Goal: Communication & Community: Answer question/provide support

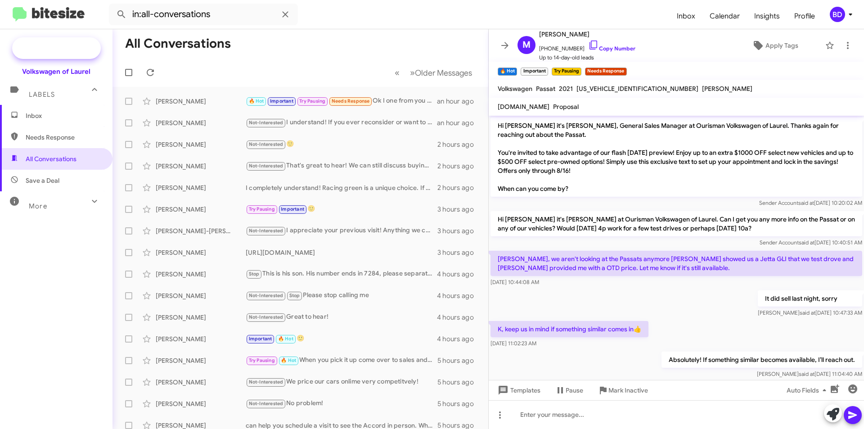
scroll to position [112, 0]
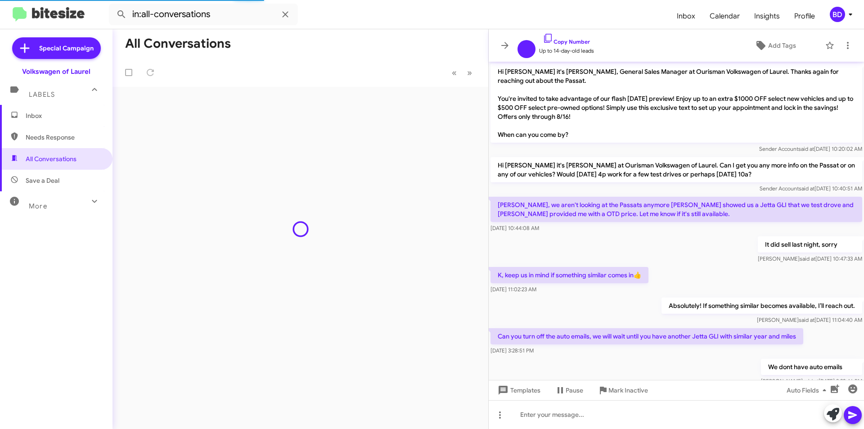
scroll to position [58, 0]
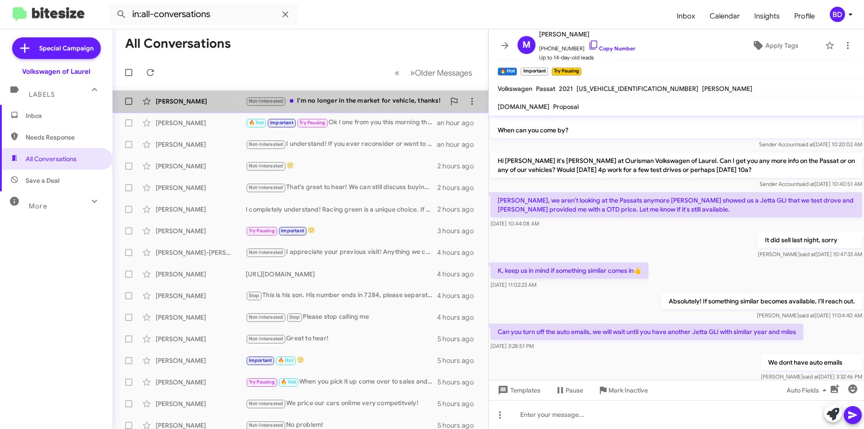
click at [389, 99] on div "Not-Interested I'm no longer in the market for vehicle, thanks!" at bounding box center [345, 101] width 199 height 10
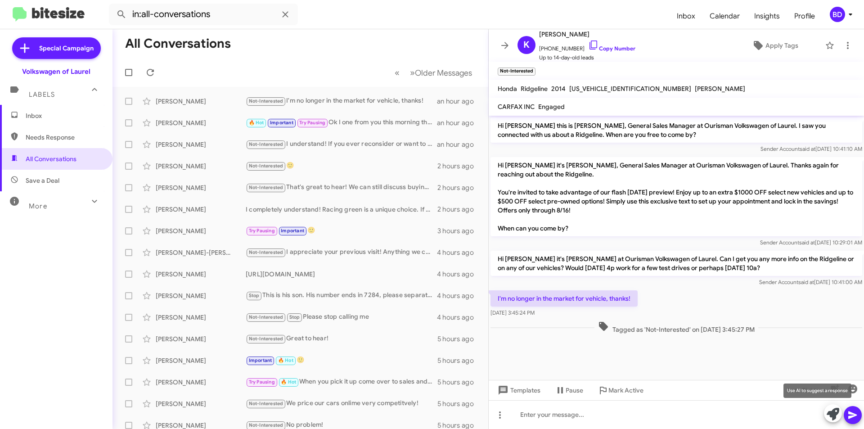
click at [834, 417] on icon at bounding box center [832, 414] width 13 height 13
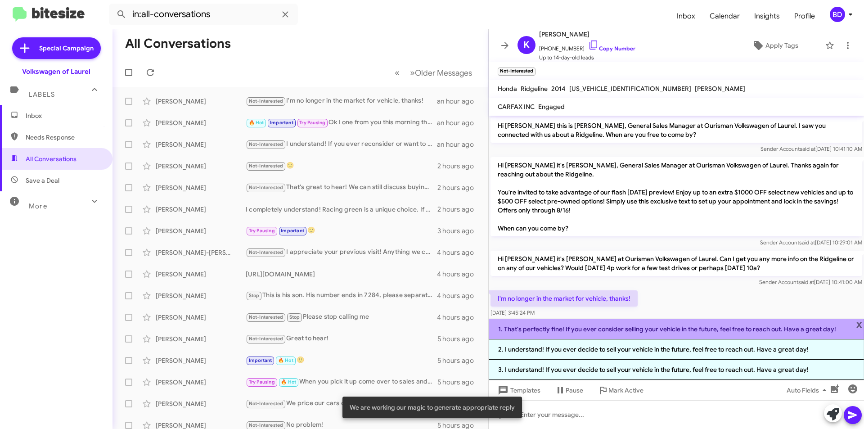
click at [606, 328] on li "1. That's perfectly fine! If you ever consider selling your vehicle in the futu…" at bounding box center [675, 328] width 375 height 21
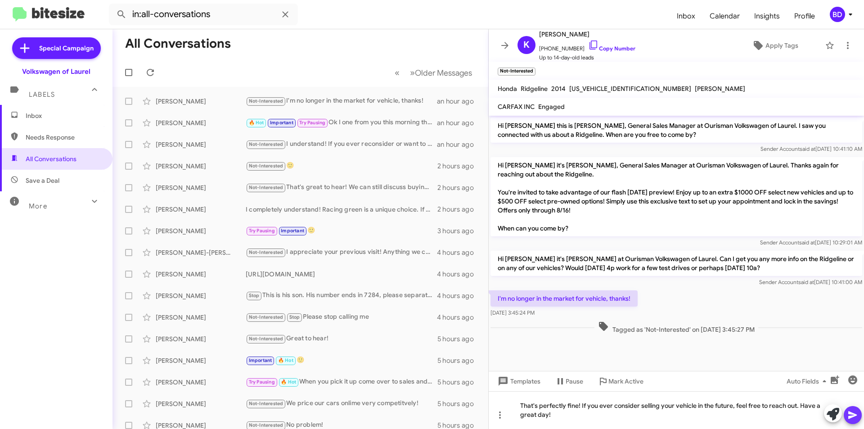
click at [850, 416] on icon at bounding box center [852, 415] width 9 height 8
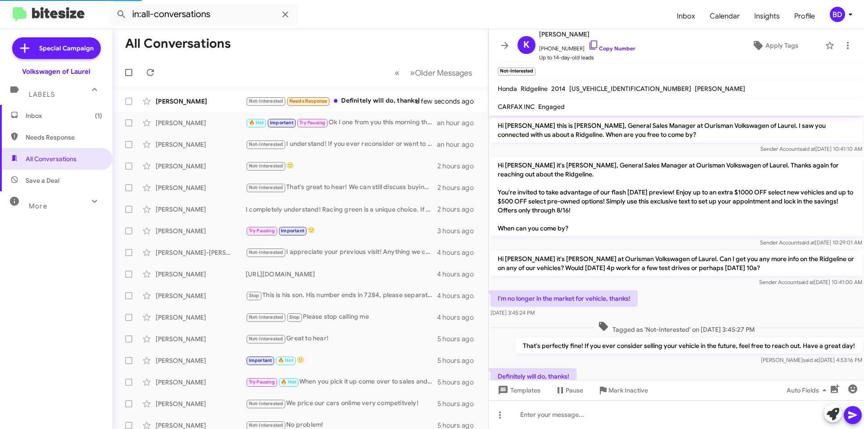
scroll to position [33, 0]
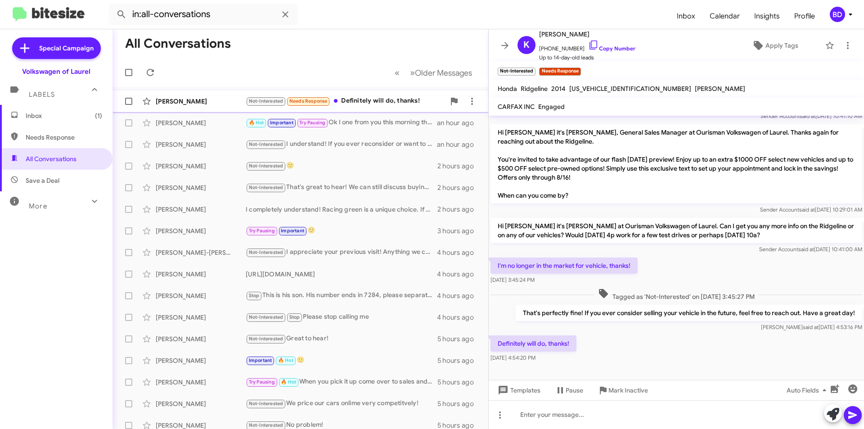
click at [403, 99] on div "Not-Interested Needs Response Definitely will do, thanks!" at bounding box center [345, 101] width 199 height 10
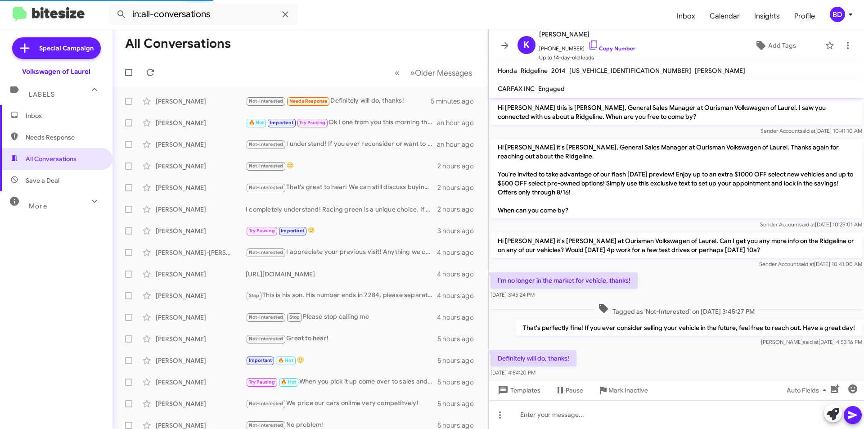
scroll to position [15, 0]
